Goal: Check status: Check status

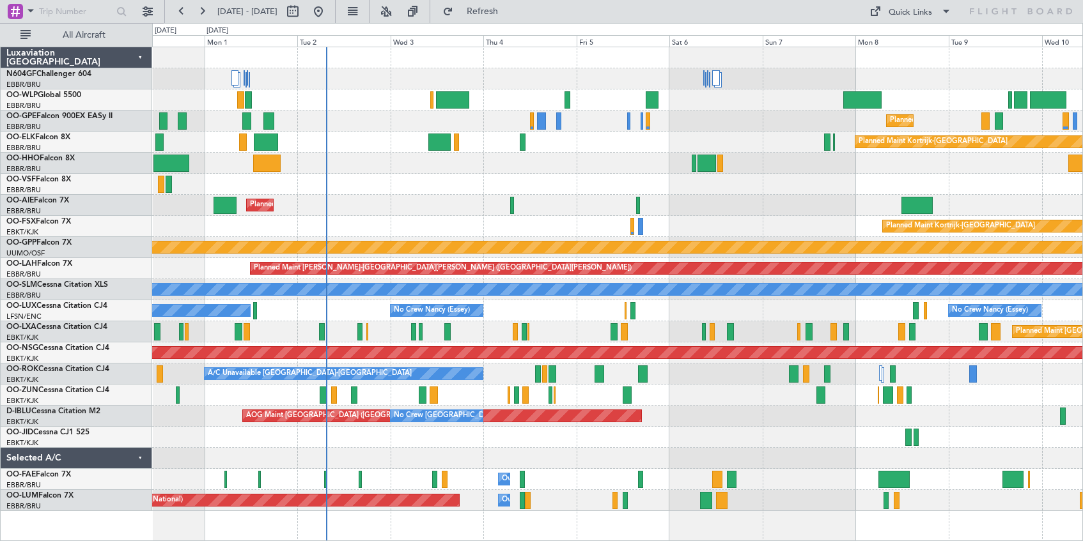
click at [465, 233] on div "Planned Maint Kortrijk-[GEOGRAPHIC_DATA]" at bounding box center [617, 226] width 930 height 21
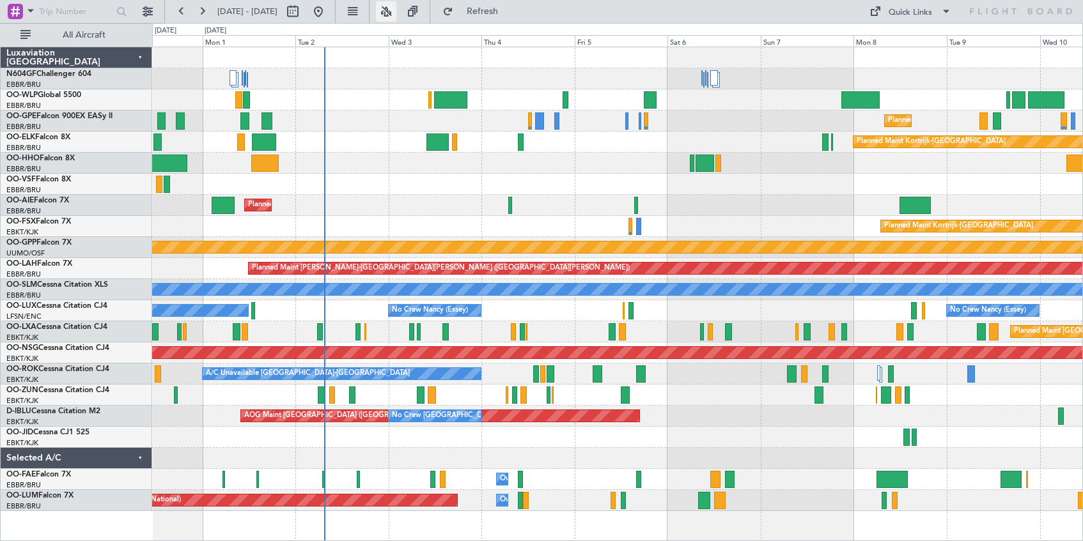
click at [396, 9] on button at bounding box center [386, 11] width 20 height 20
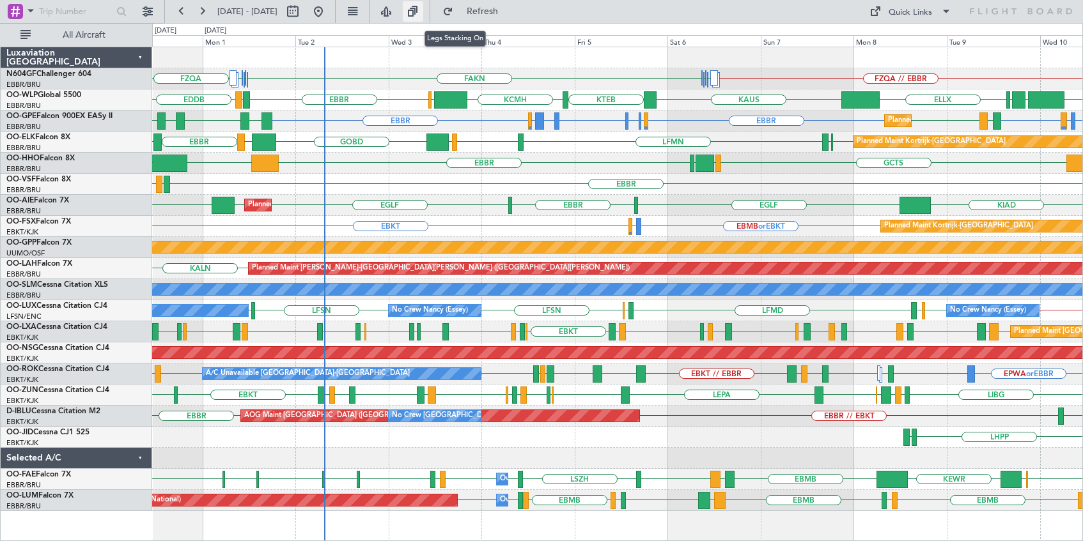
click at [423, 17] on button at bounding box center [413, 11] width 20 height 20
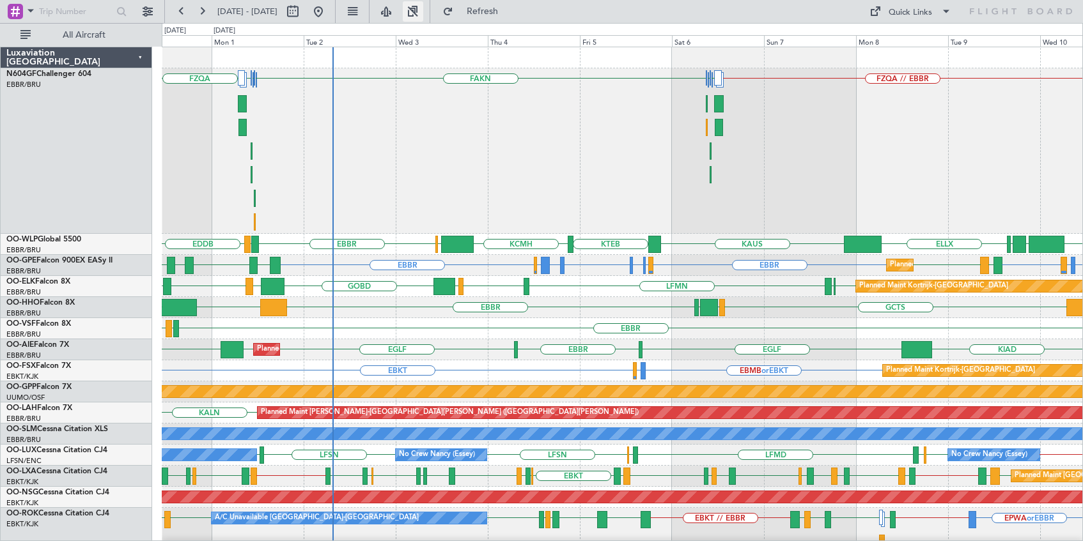
click at [423, 17] on button at bounding box center [413, 11] width 20 height 20
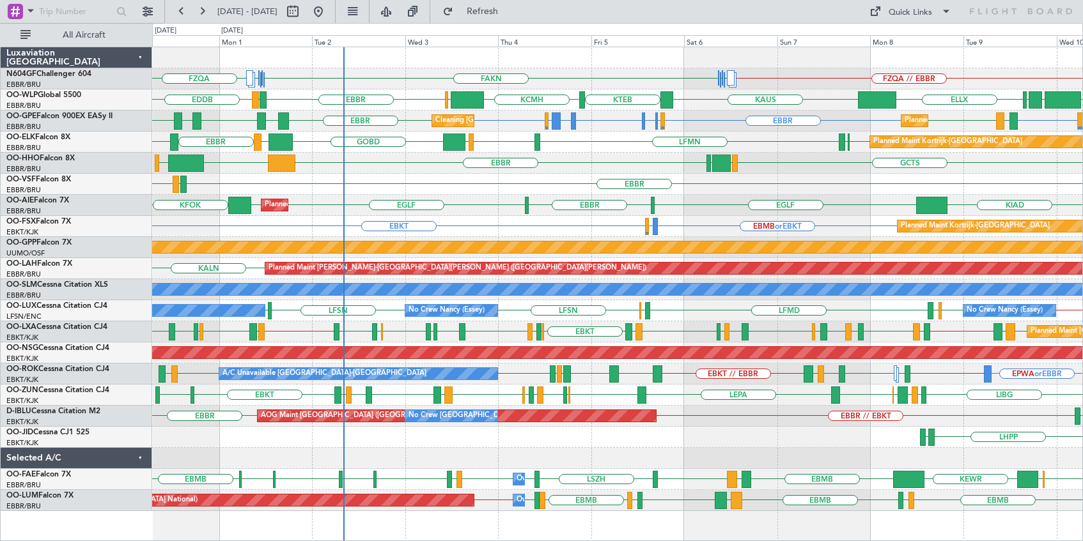
click at [833, 440] on div "LHPP EDDN Planned Maint [GEOGRAPHIC_DATA]-[GEOGRAPHIC_DATA] AOG Maint [GEOGRAPH…" at bounding box center [617, 437] width 930 height 21
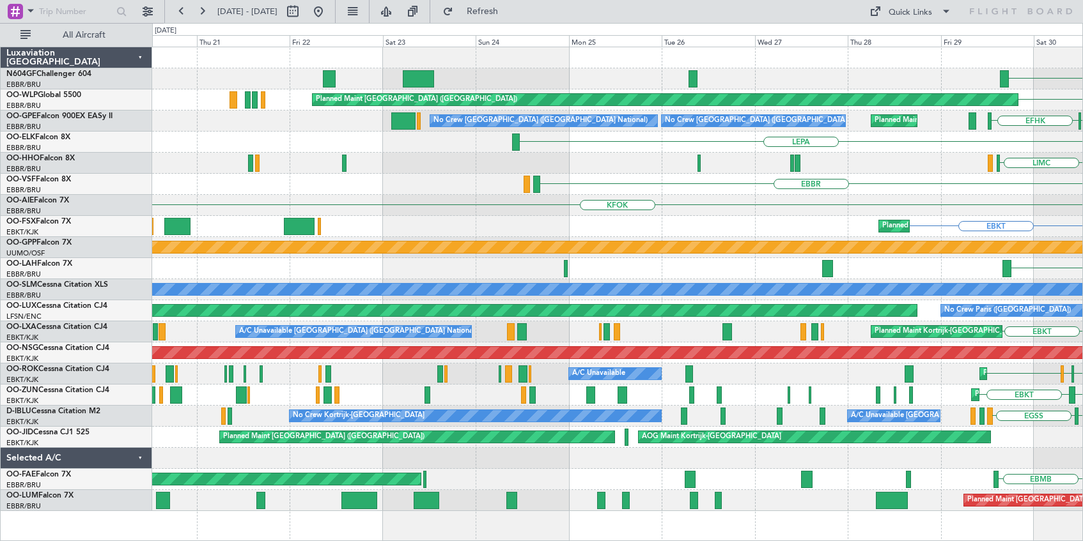
click at [444, 518] on div "FZQA FAKN [PERSON_NAME] FAKN EDDB Planned Maint [GEOGRAPHIC_DATA] ([GEOGRAPHIC_…" at bounding box center [617, 294] width 931 height 495
click at [328, 9] on button at bounding box center [318, 11] width 20 height 20
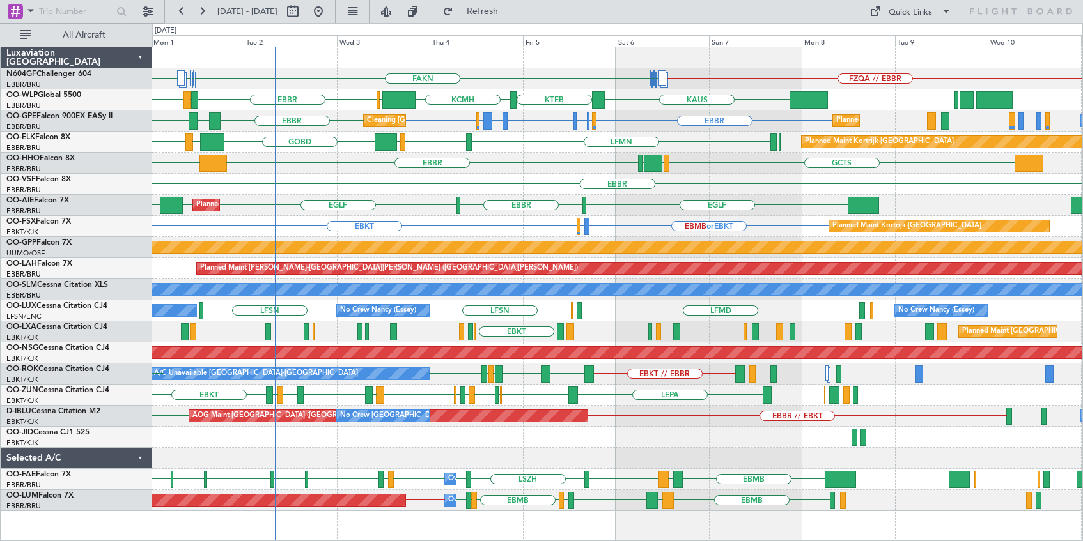
click at [431, 213] on div "KFOK [GEOGRAPHIC_DATA] Planned Maint [GEOGRAPHIC_DATA] ([GEOGRAPHIC_DATA]) [GEO…" at bounding box center [617, 205] width 930 height 21
